Goal: Task Accomplishment & Management: Use online tool/utility

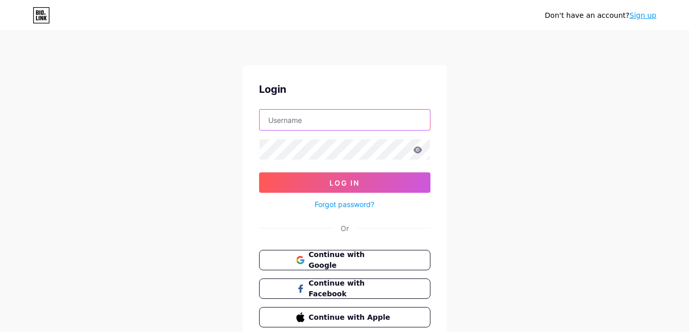
paste input "poprockacademyca"
type input "poprockacademyca"
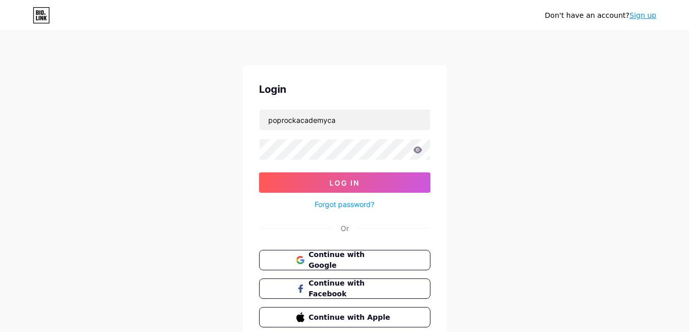
click at [320, 168] on form "poprockacademyca Log In Forgot password?" at bounding box center [344, 159] width 171 height 101
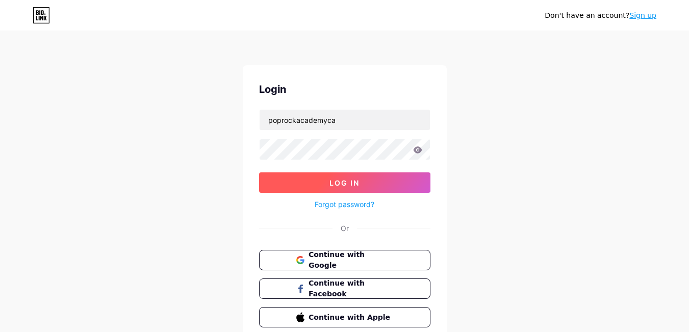
click at [340, 179] on span "Log In" at bounding box center [344, 182] width 30 height 9
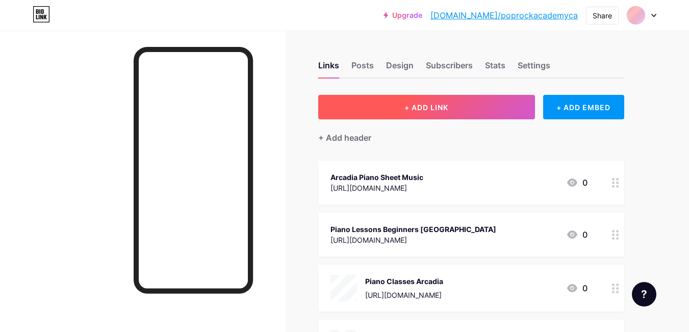
click at [410, 112] on button "+ ADD LINK" at bounding box center [426, 107] width 217 height 24
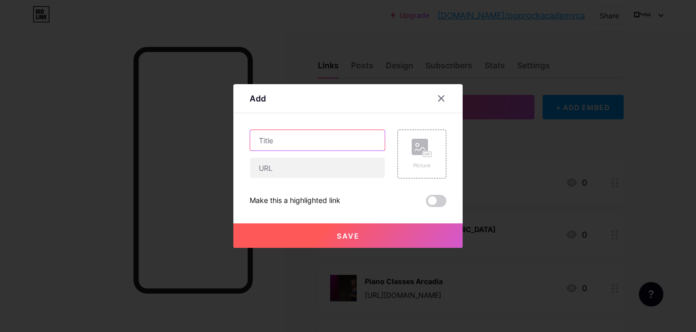
click at [356, 142] on input "text" at bounding box center [317, 140] width 135 height 20
paste input "Acting Classes [GEOGRAPHIC_DATA]"
type input "Acting Classes [GEOGRAPHIC_DATA]"
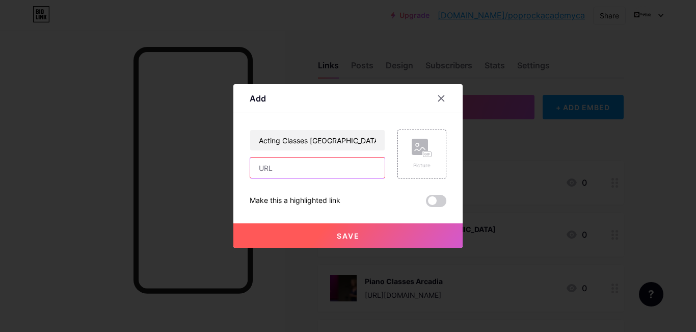
click at [333, 168] on input "text" at bounding box center [317, 168] width 135 height 20
click at [362, 98] on div "Add" at bounding box center [348, 101] width 229 height 24
click at [306, 161] on input "text" at bounding box center [317, 168] width 135 height 20
paste input "[URL][DOMAIN_NAME]"
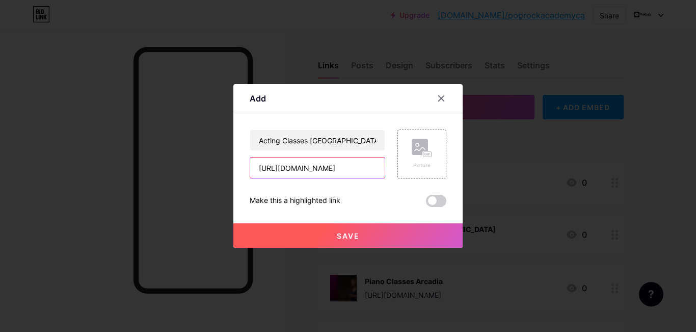
type input "[URL][DOMAIN_NAME]"
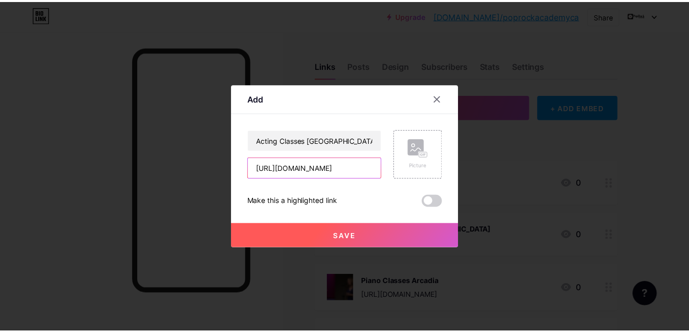
scroll to position [0, 0]
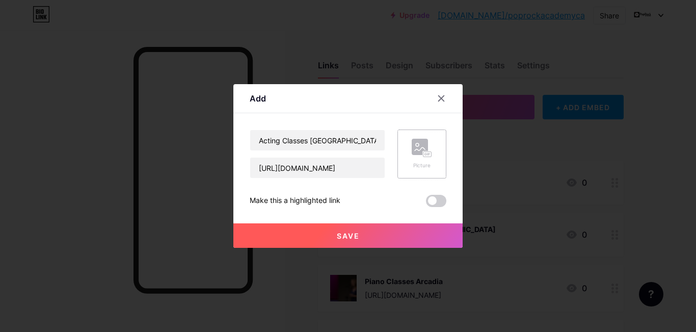
click at [431, 157] on rect at bounding box center [428, 154] width 8 height 5
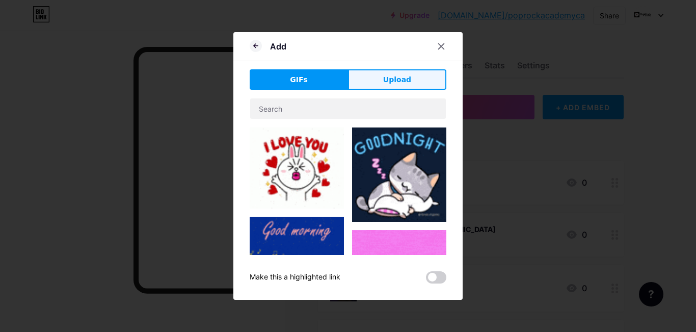
click at [398, 80] on span "Upload" at bounding box center [397, 79] width 28 height 11
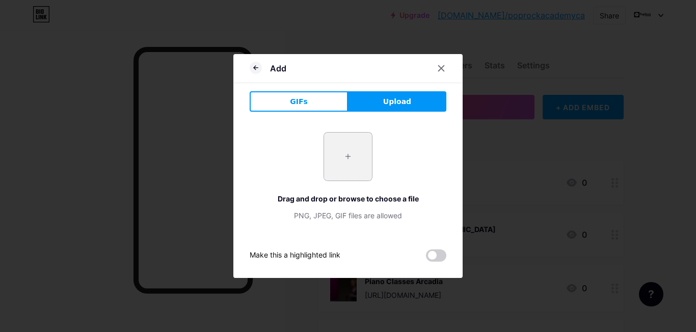
click at [354, 165] on input "file" at bounding box center [348, 157] width 48 height 48
type input "C:\fakepath\imgi_3_Acting.jpeg"
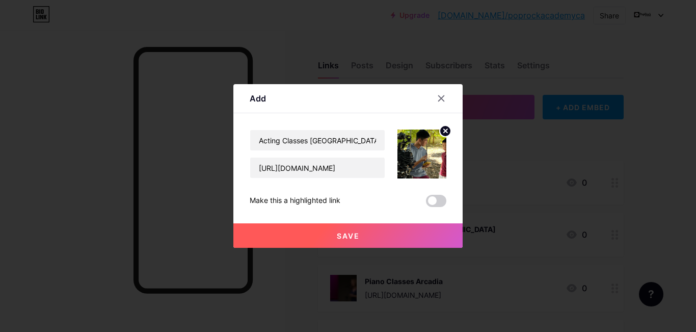
click at [344, 235] on span "Save" at bounding box center [348, 235] width 23 height 9
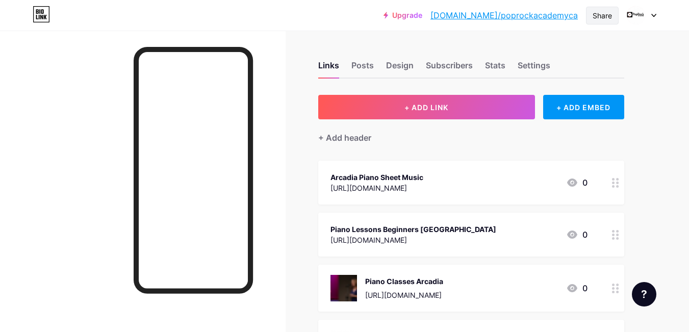
click at [607, 13] on div "Share" at bounding box center [601, 15] width 19 height 11
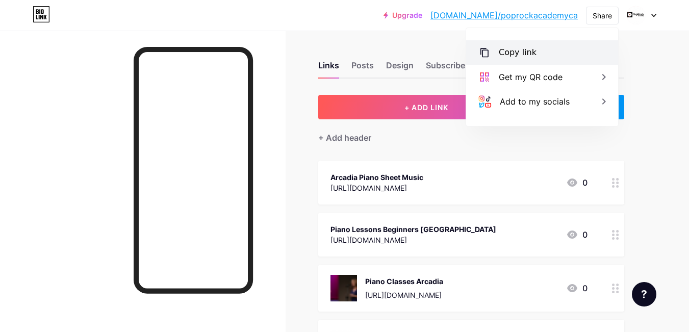
click at [566, 44] on div "Copy link" at bounding box center [542, 52] width 152 height 24
click at [517, 57] on div "Copy link" at bounding box center [518, 52] width 38 height 12
